Goal: Check status: Check status

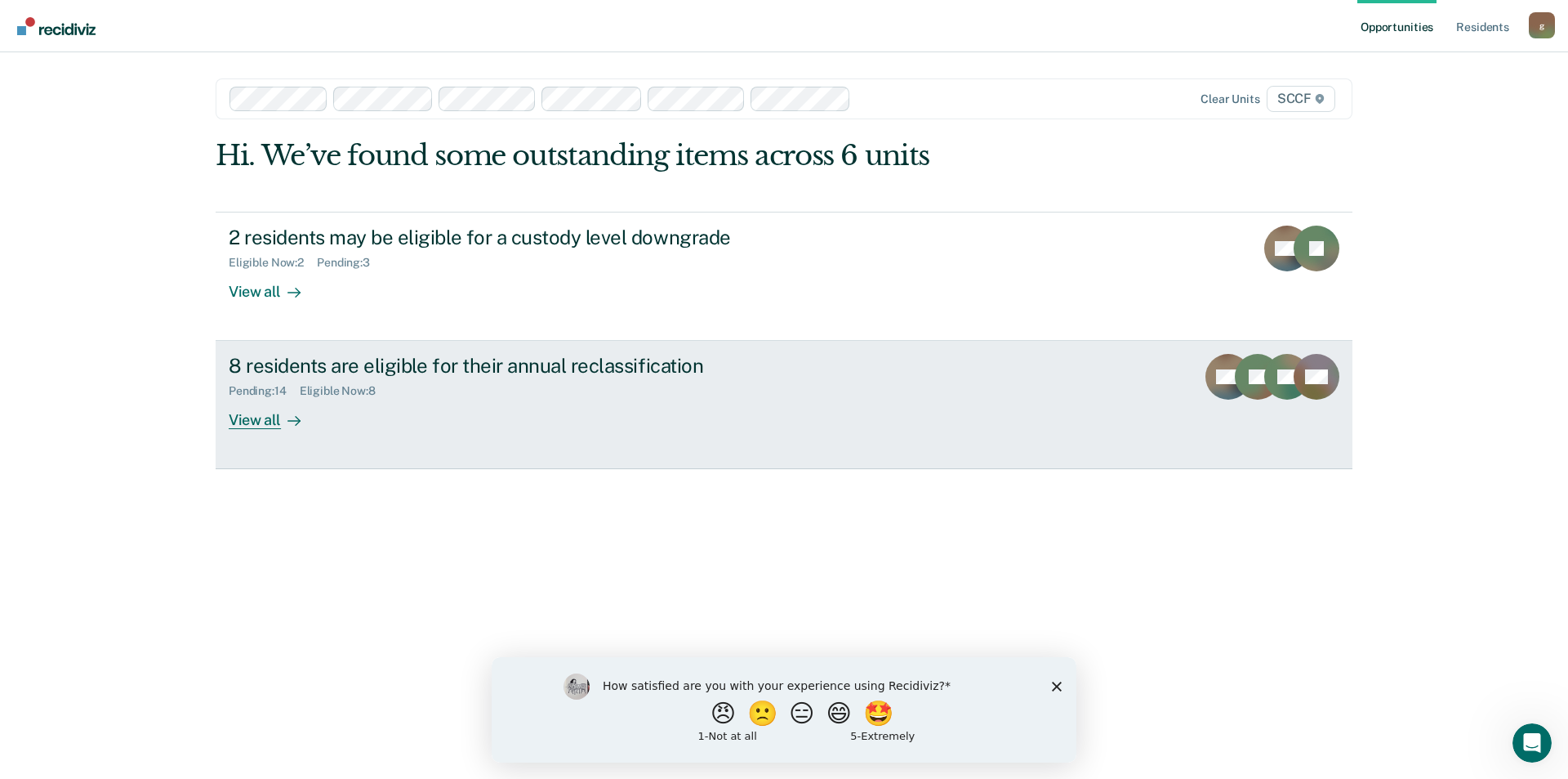
click at [523, 406] on div "8 residents are eligible for their annual reclassification Pending : 14 Eligibl…" at bounding box center [535, 391] width 613 height 75
